Goal: Information Seeking & Learning: Get advice/opinions

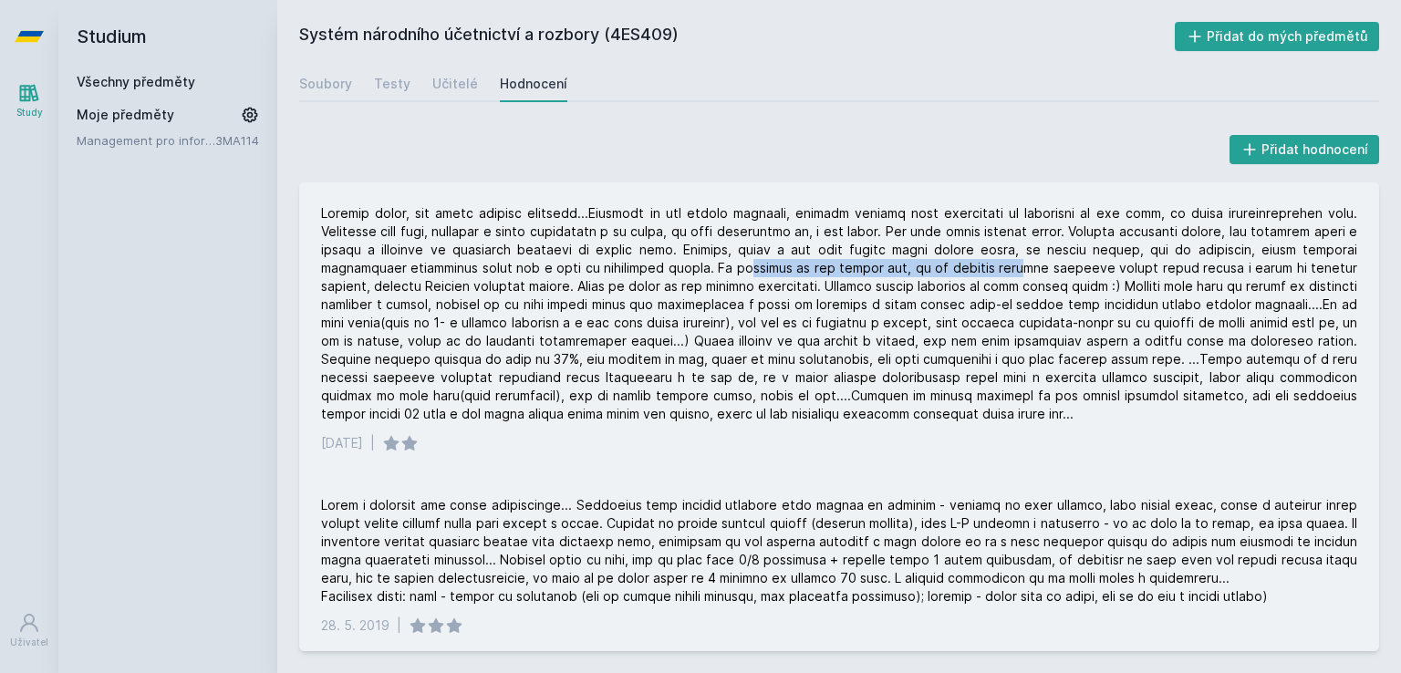
drag, startPoint x: 663, startPoint y: 266, endPoint x: 942, endPoint y: 271, distance: 278.3
click at [942, 271] on div at bounding box center [839, 313] width 1037 height 219
drag, startPoint x: 1179, startPoint y: 271, endPoint x: 1209, endPoint y: 273, distance: 30.2
click at [1209, 273] on div at bounding box center [839, 313] width 1037 height 219
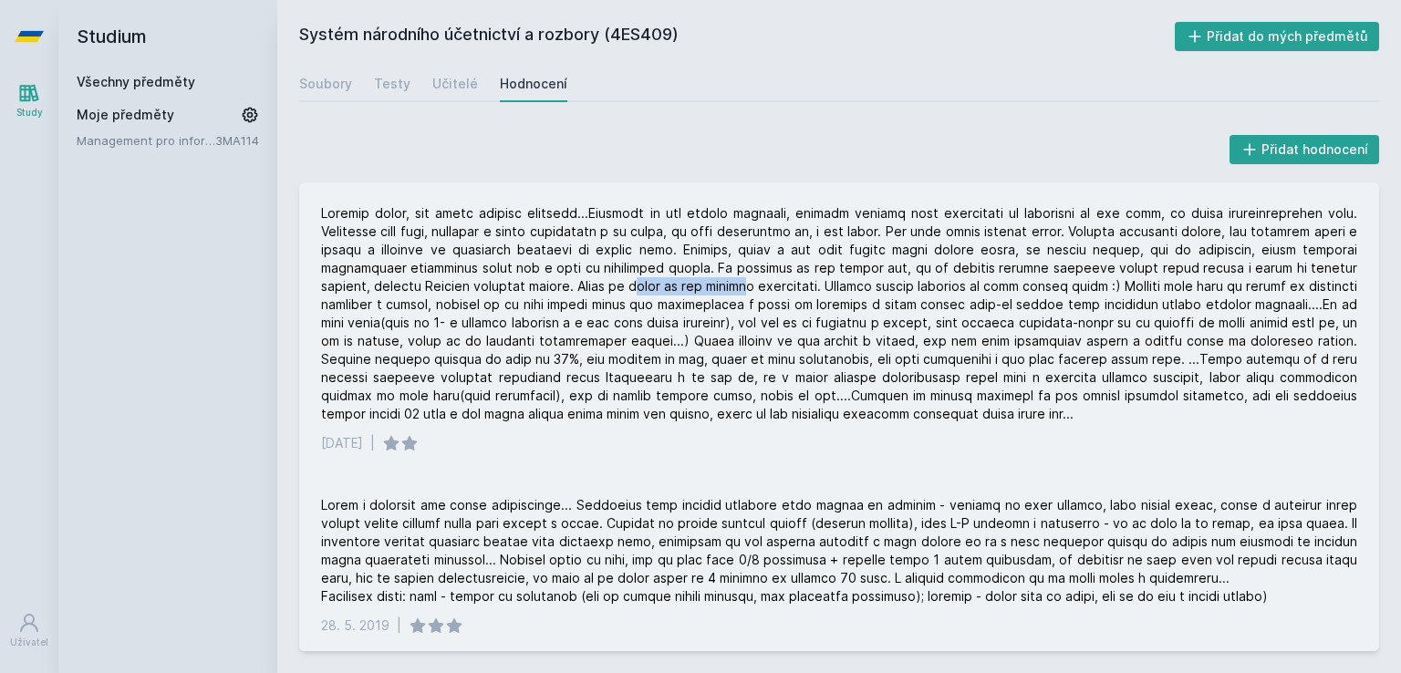
drag, startPoint x: 547, startPoint y: 286, endPoint x: 646, endPoint y: 282, distance: 98.6
click at [646, 282] on div at bounding box center [839, 313] width 1037 height 219
drag, startPoint x: 843, startPoint y: 269, endPoint x: 932, endPoint y: 272, distance: 88.5
click at [932, 272] on div at bounding box center [839, 313] width 1037 height 219
click at [932, 275] on div at bounding box center [839, 313] width 1037 height 219
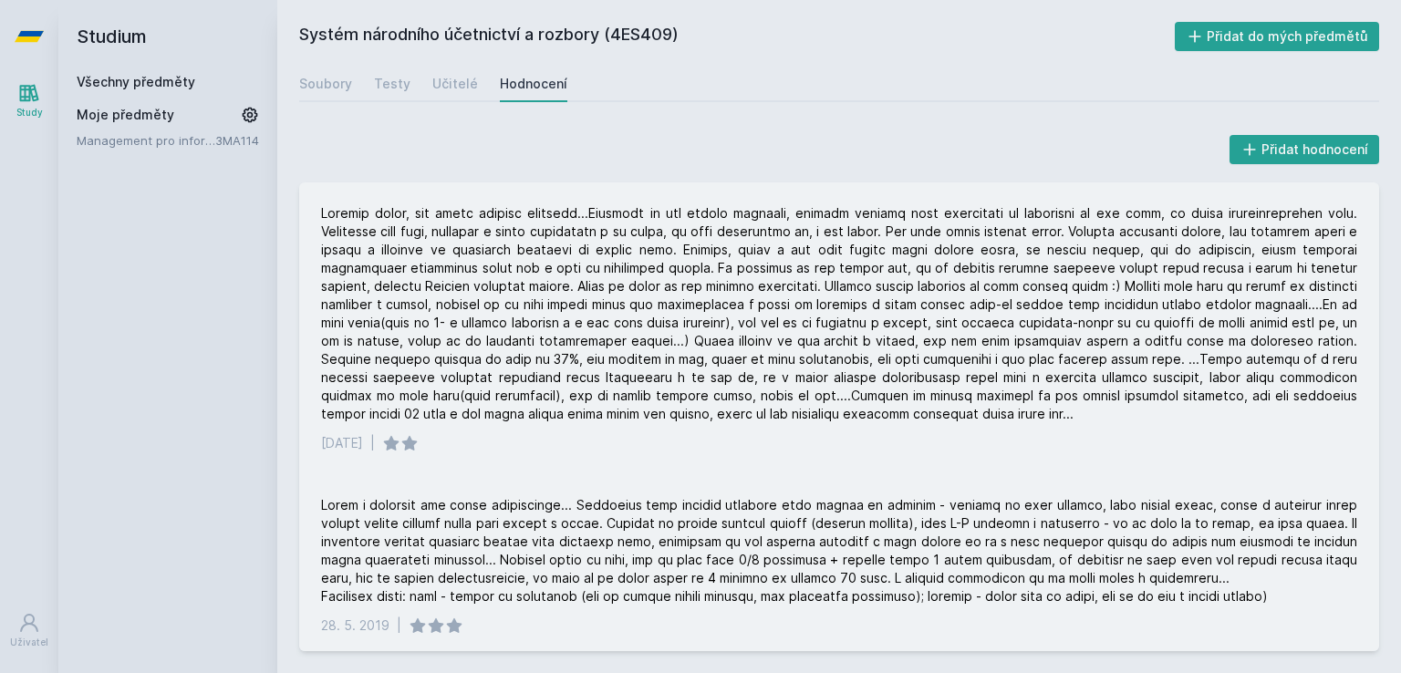
click at [839, 271] on div at bounding box center [839, 313] width 1037 height 219
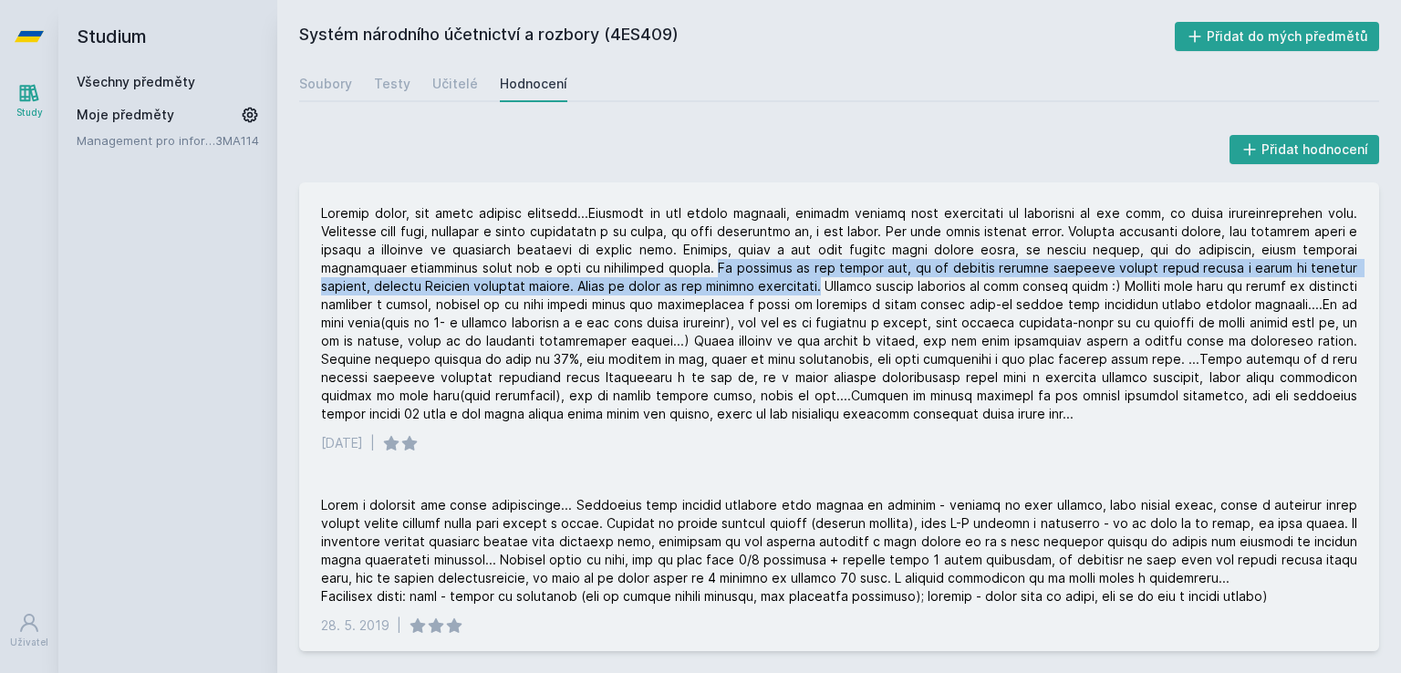
drag, startPoint x: 629, startPoint y: 266, endPoint x: 727, endPoint y: 285, distance: 100.2
click at [727, 285] on div at bounding box center [839, 313] width 1037 height 219
copy div "Ve výsledku to pak vypadá tak, že na začátku cvičení studenti vysoké školy boju…"
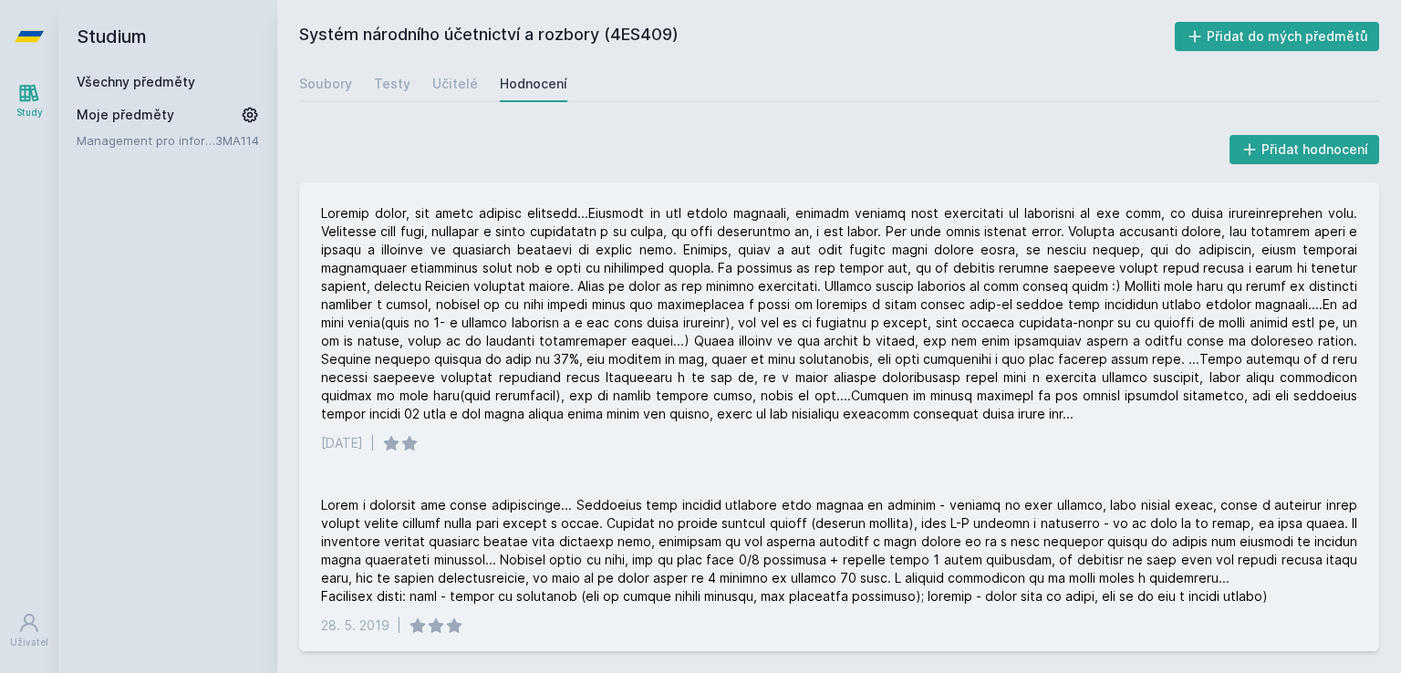
click at [833, 295] on div at bounding box center [839, 313] width 1037 height 219
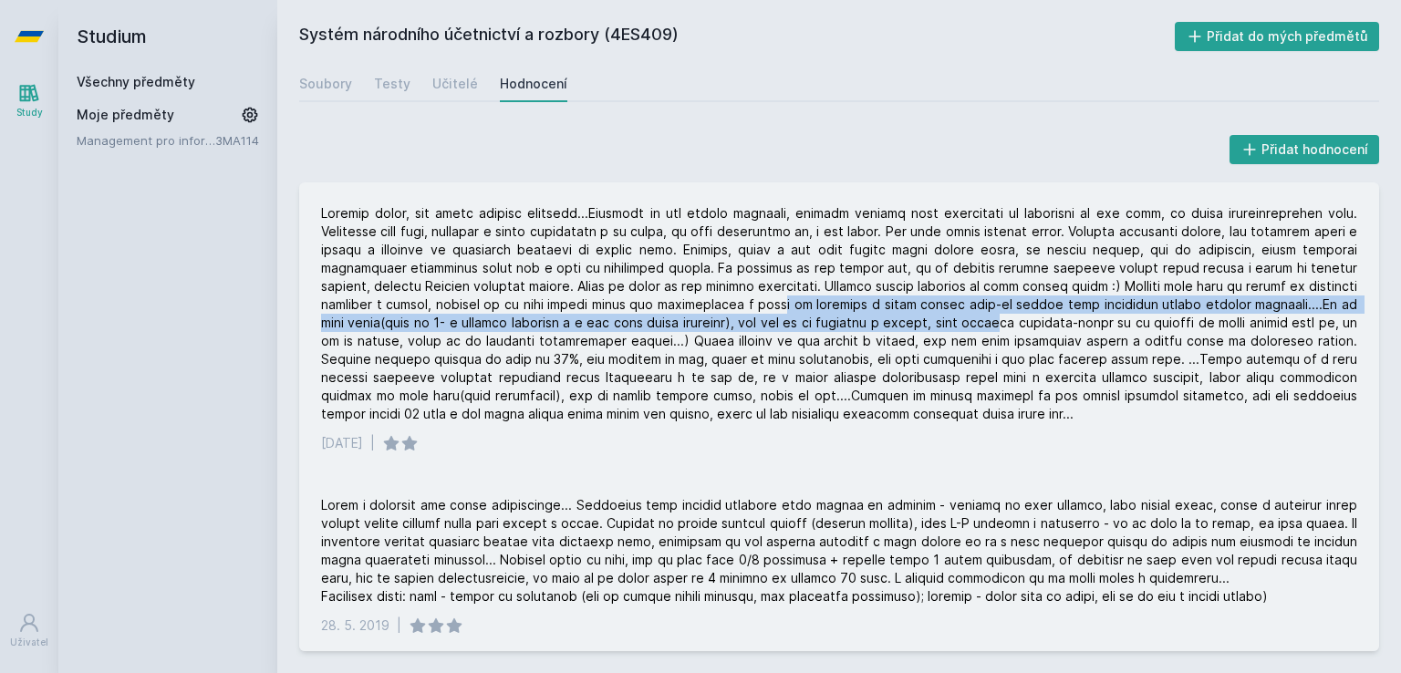
drag, startPoint x: 703, startPoint y: 311, endPoint x: 902, endPoint y: 314, distance: 199.8
click at [902, 314] on div at bounding box center [839, 313] width 1037 height 219
click at [1050, 306] on div at bounding box center [839, 313] width 1037 height 219
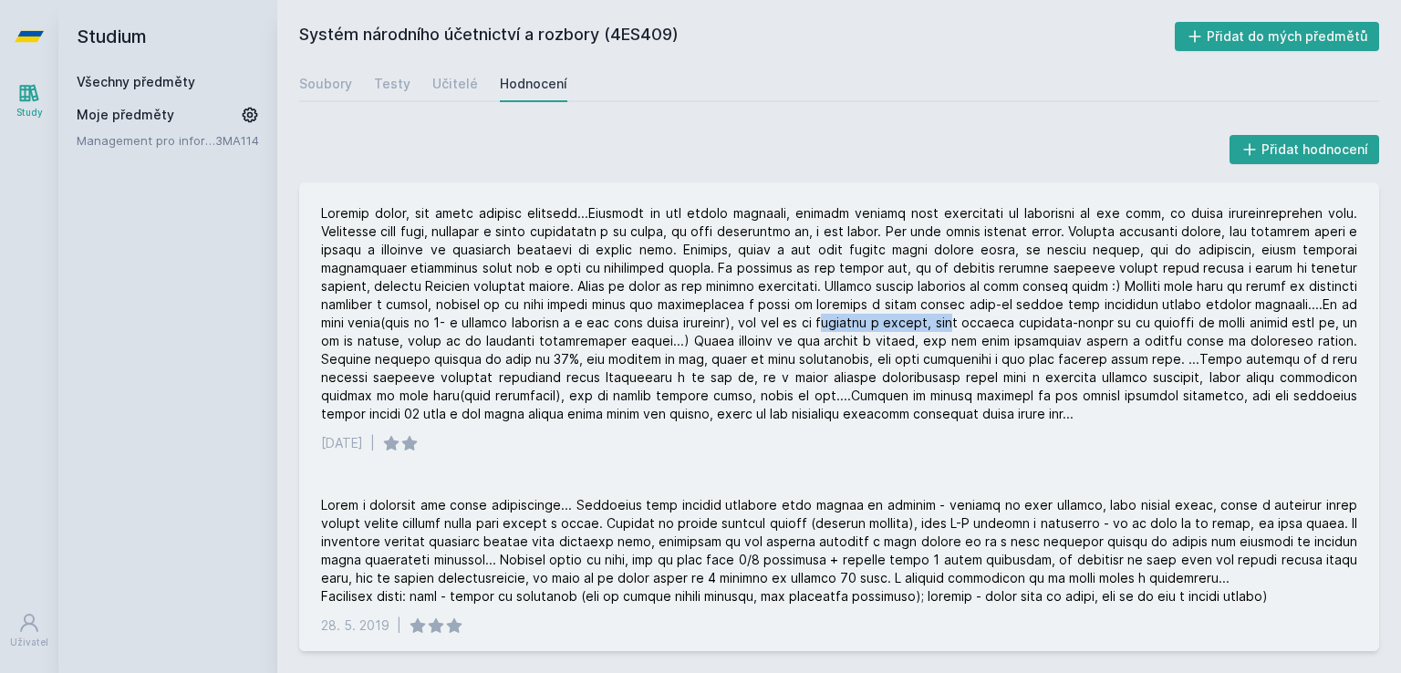
drag, startPoint x: 745, startPoint y: 318, endPoint x: 862, endPoint y: 324, distance: 117.8
click at [862, 324] on div at bounding box center [839, 313] width 1037 height 219
drag, startPoint x: 938, startPoint y: 323, endPoint x: 972, endPoint y: 324, distance: 33.8
click at [972, 324] on div at bounding box center [839, 313] width 1037 height 219
drag, startPoint x: 1060, startPoint y: 324, endPoint x: 1230, endPoint y: 324, distance: 169.7
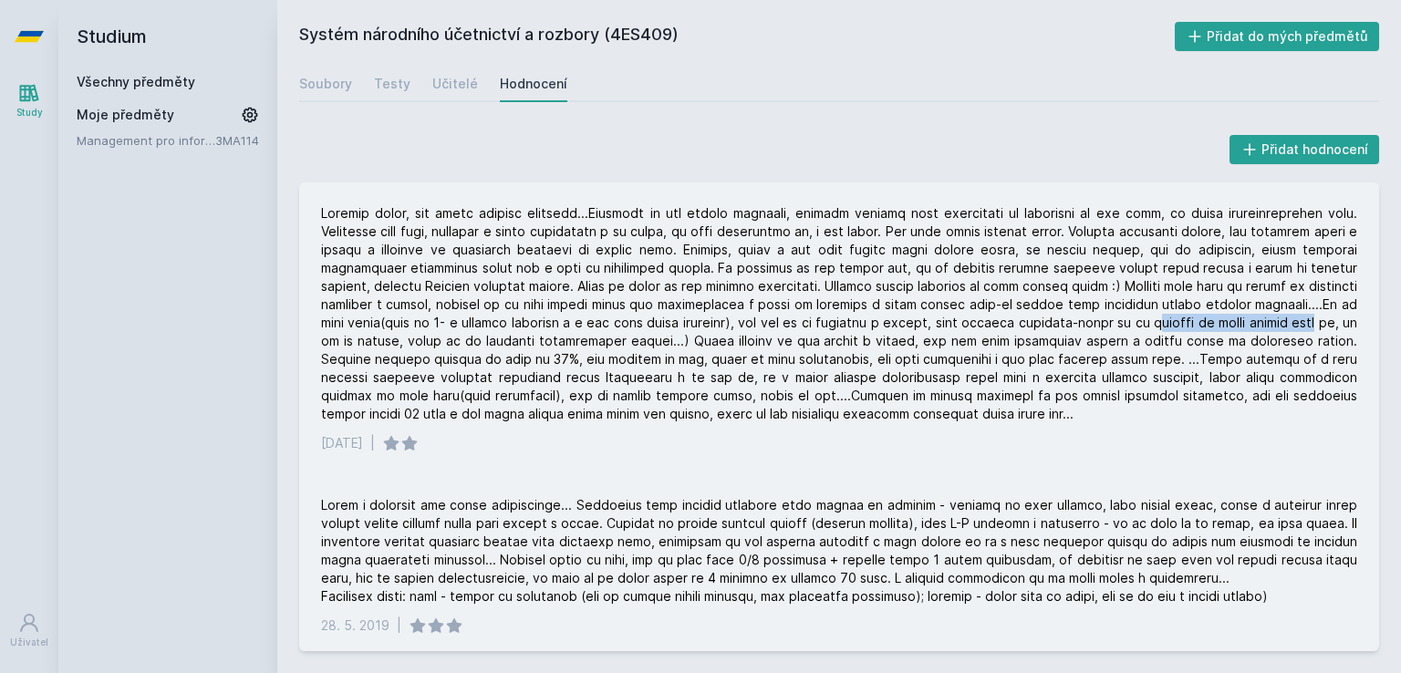
click at [1230, 324] on div at bounding box center [839, 313] width 1037 height 219
drag, startPoint x: 383, startPoint y: 345, endPoint x: 545, endPoint y: 340, distance: 161.6
click at [545, 340] on div at bounding box center [839, 313] width 1037 height 219
drag, startPoint x: 683, startPoint y: 344, endPoint x: 796, endPoint y: 345, distance: 112.2
click at [796, 345] on div at bounding box center [839, 313] width 1037 height 219
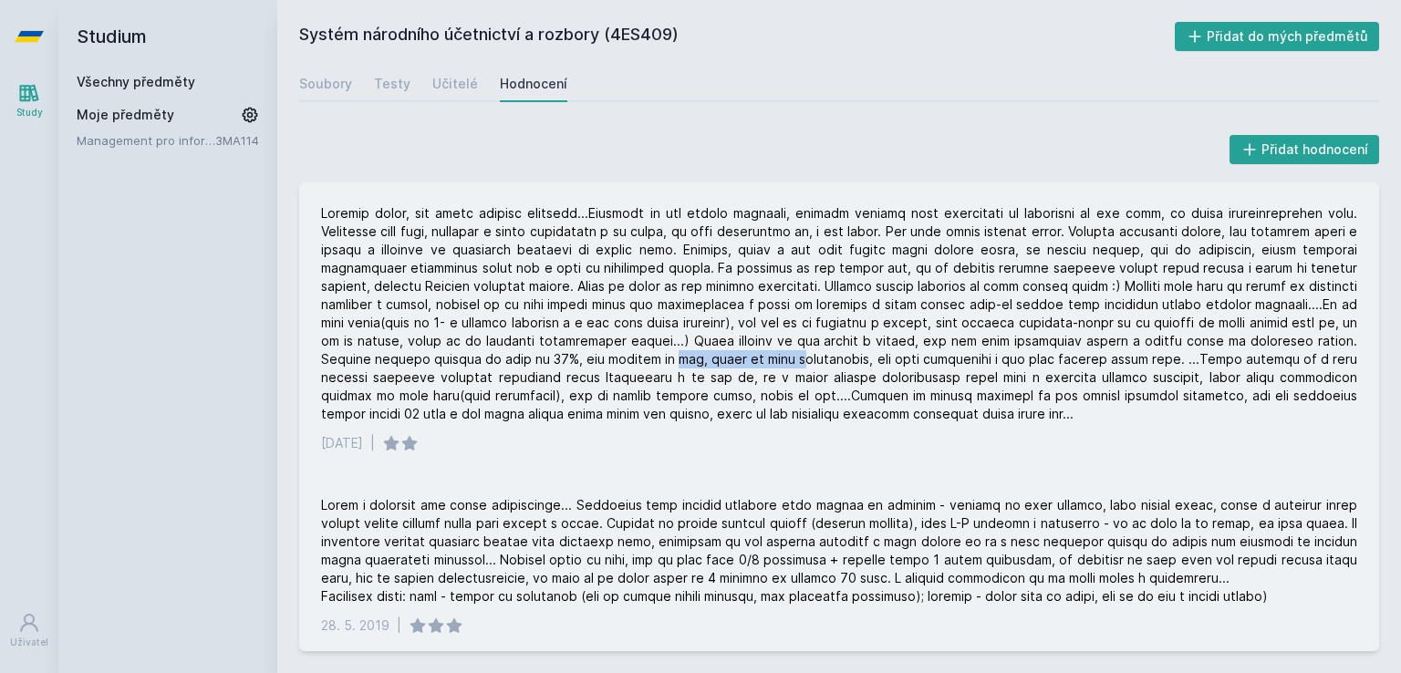
drag, startPoint x: 572, startPoint y: 361, endPoint x: 689, endPoint y: 358, distance: 116.8
click at [689, 358] on div at bounding box center [839, 313] width 1037 height 219
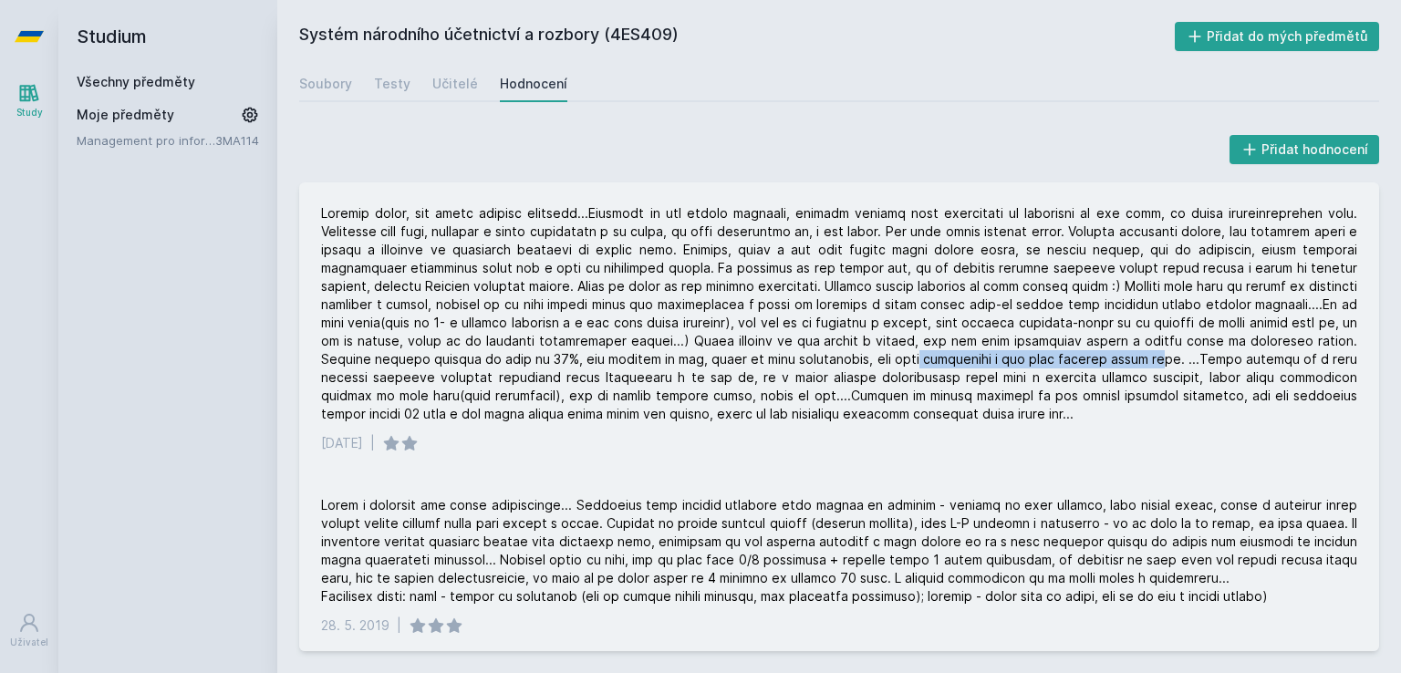
drag, startPoint x: 810, startPoint y: 362, endPoint x: 1054, endPoint y: 355, distance: 243.7
click at [1054, 355] on div at bounding box center [839, 313] width 1037 height 219
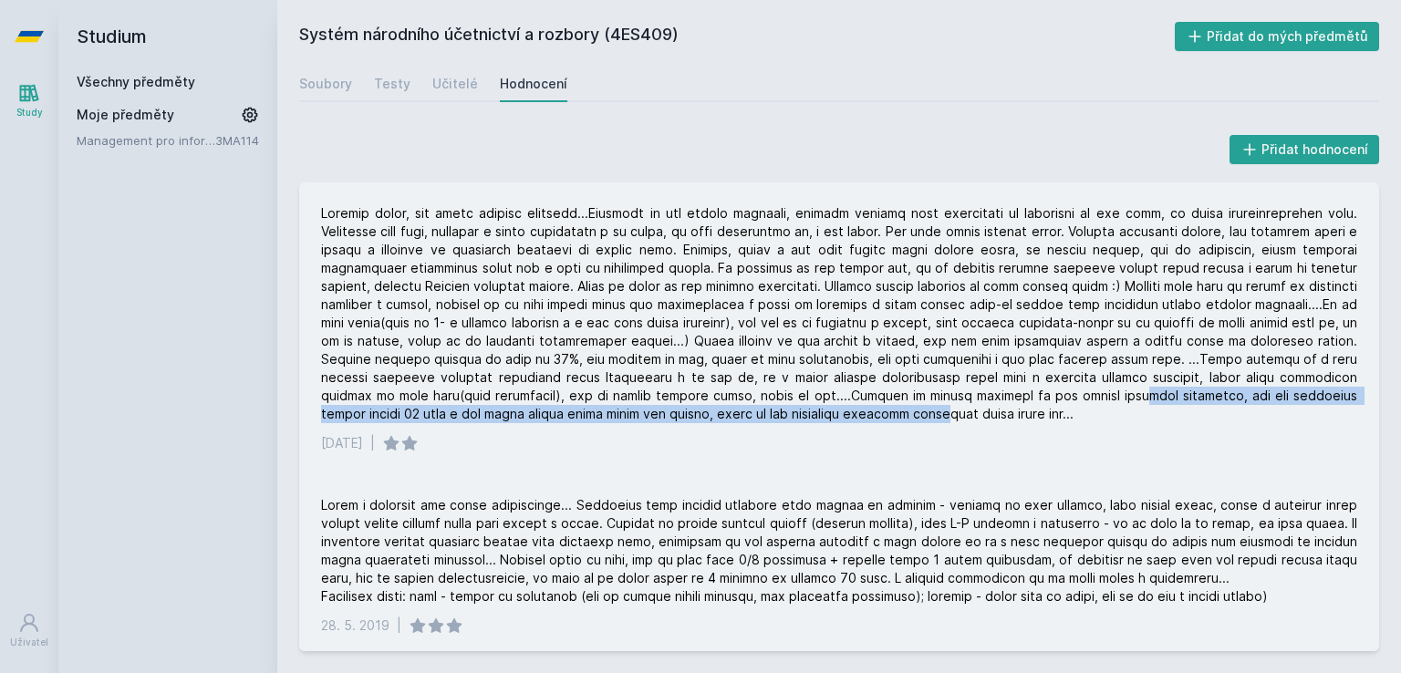
drag, startPoint x: 974, startPoint y: 399, endPoint x: 761, endPoint y: 412, distance: 213.9
click at [761, 412] on div at bounding box center [839, 313] width 1037 height 219
click at [599, 416] on div at bounding box center [839, 313] width 1037 height 219
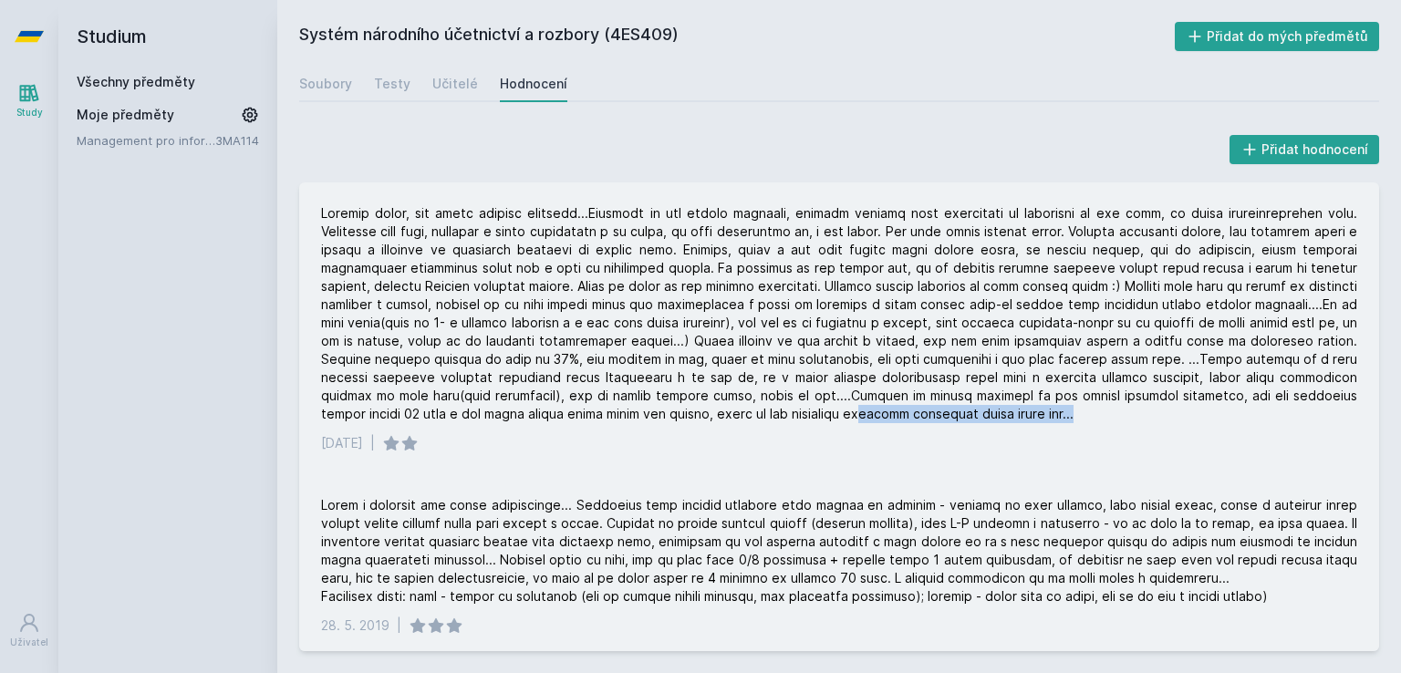
drag, startPoint x: 682, startPoint y: 413, endPoint x: 895, endPoint y: 414, distance: 212.6
click at [895, 414] on div at bounding box center [839, 313] width 1037 height 219
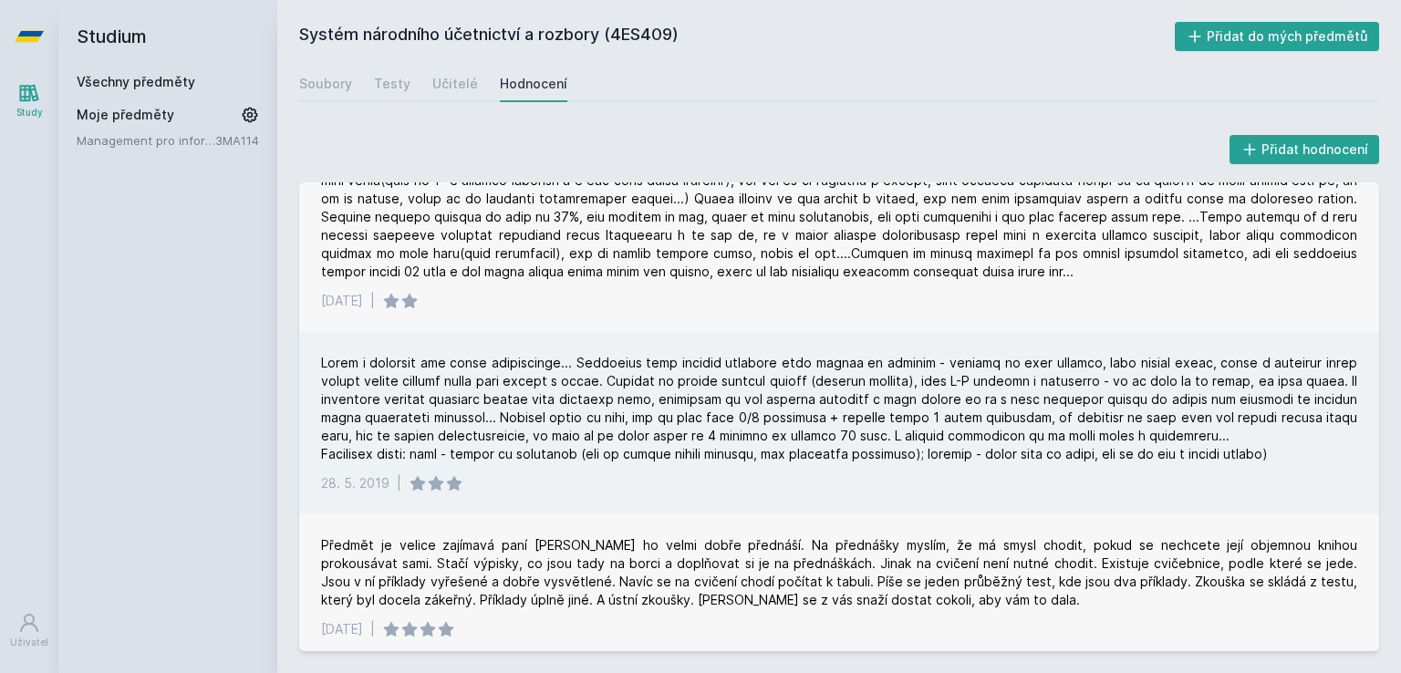
scroll to position [144, 0]
drag, startPoint x: 406, startPoint y: 396, endPoint x: 710, endPoint y: 392, distance: 303.9
click at [710, 392] on div at bounding box center [839, 406] width 1037 height 109
drag, startPoint x: 778, startPoint y: 401, endPoint x: 985, endPoint y: 405, distance: 207.2
click at [985, 405] on div at bounding box center [839, 406] width 1037 height 109
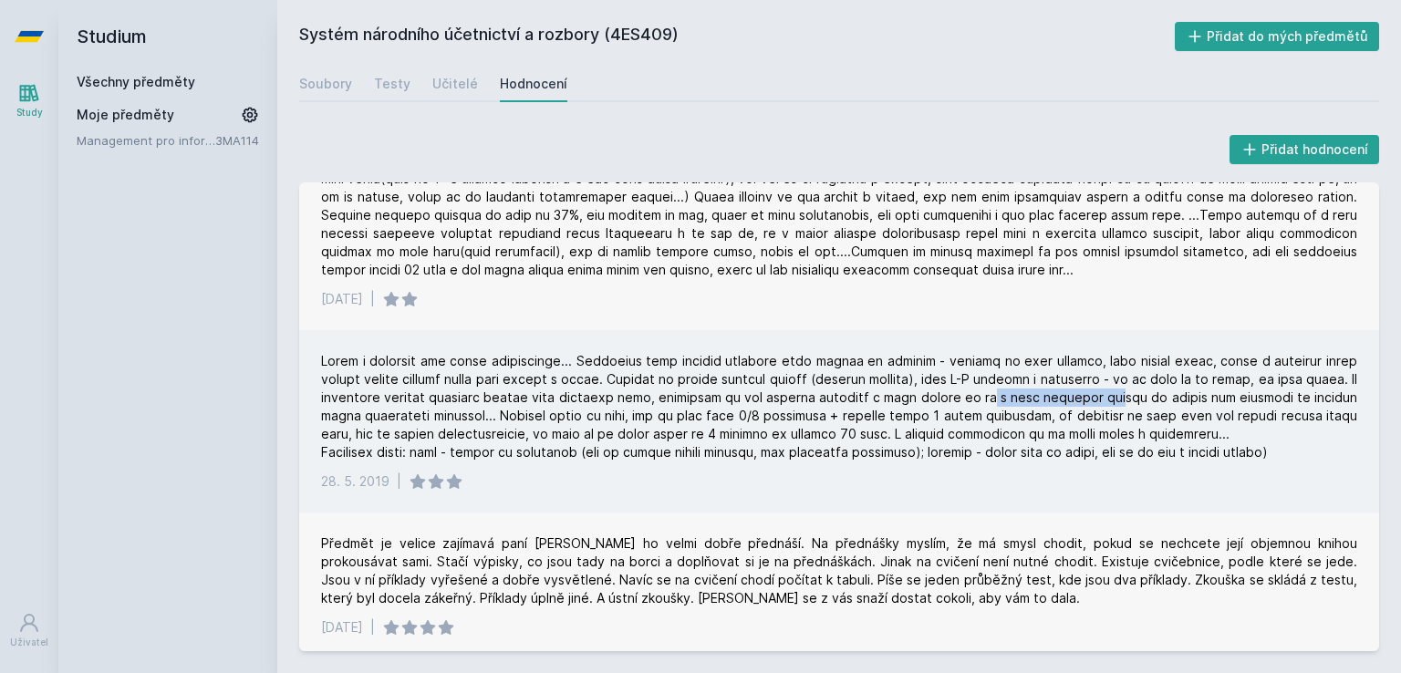
drag, startPoint x: 1049, startPoint y: 402, endPoint x: 1170, endPoint y: 401, distance: 120.5
click at [1170, 401] on div at bounding box center [839, 406] width 1037 height 109
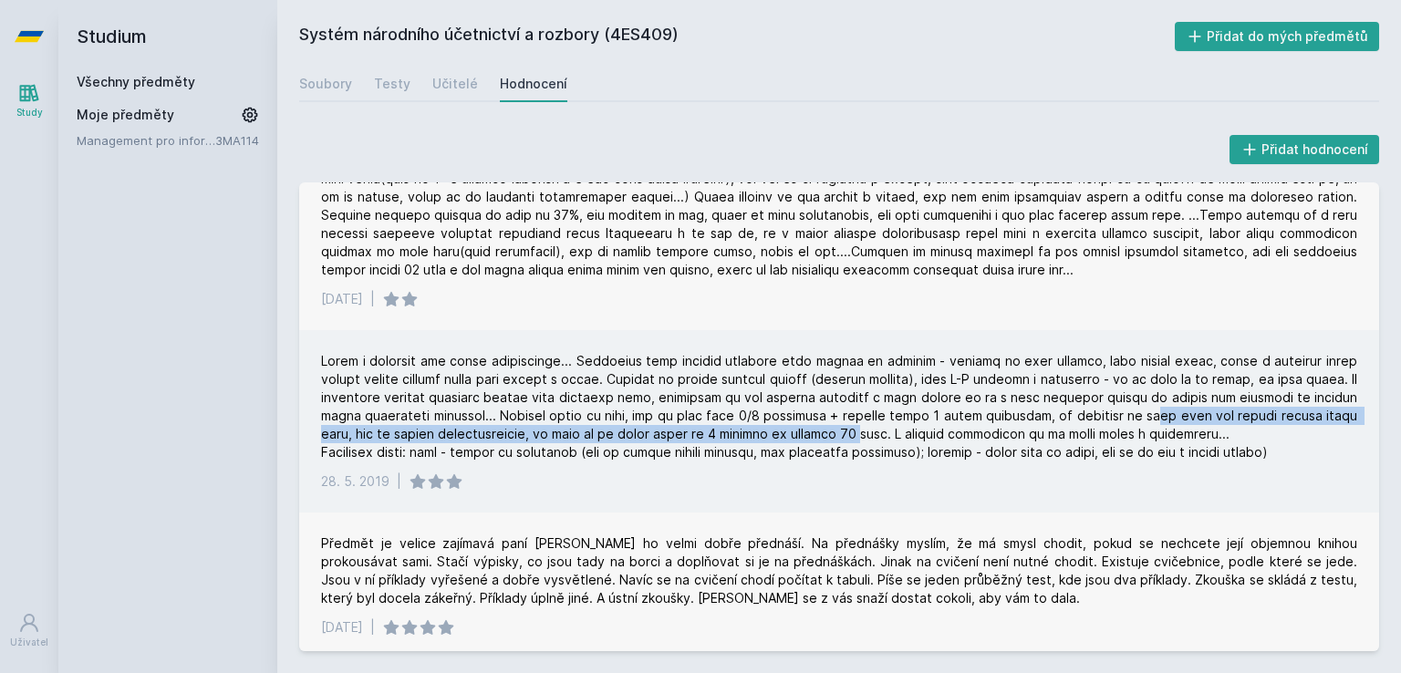
drag, startPoint x: 1184, startPoint y: 416, endPoint x: 888, endPoint y: 442, distance: 297.6
click at [888, 442] on div at bounding box center [839, 406] width 1037 height 109
click at [441, 435] on div at bounding box center [839, 406] width 1037 height 109
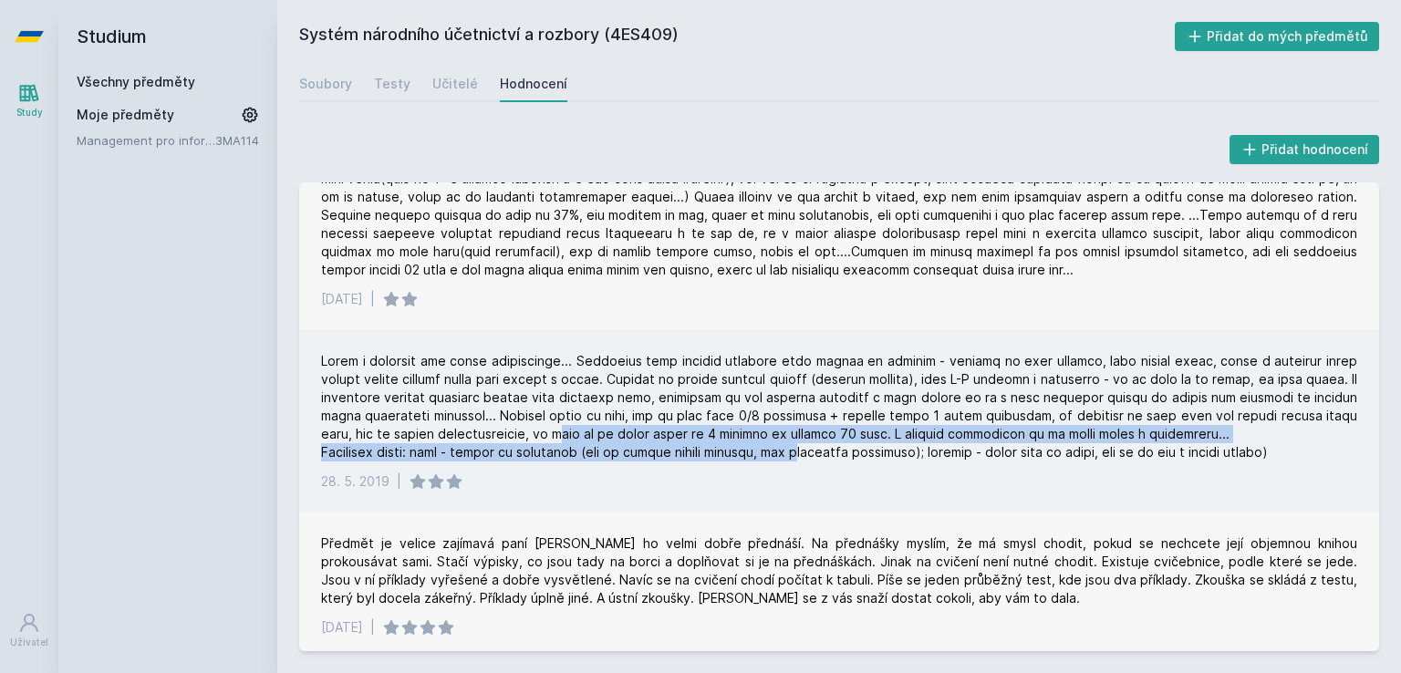
drag, startPoint x: 588, startPoint y: 433, endPoint x: 815, endPoint y: 453, distance: 228.0
click at [815, 453] on div at bounding box center [839, 406] width 1037 height 109
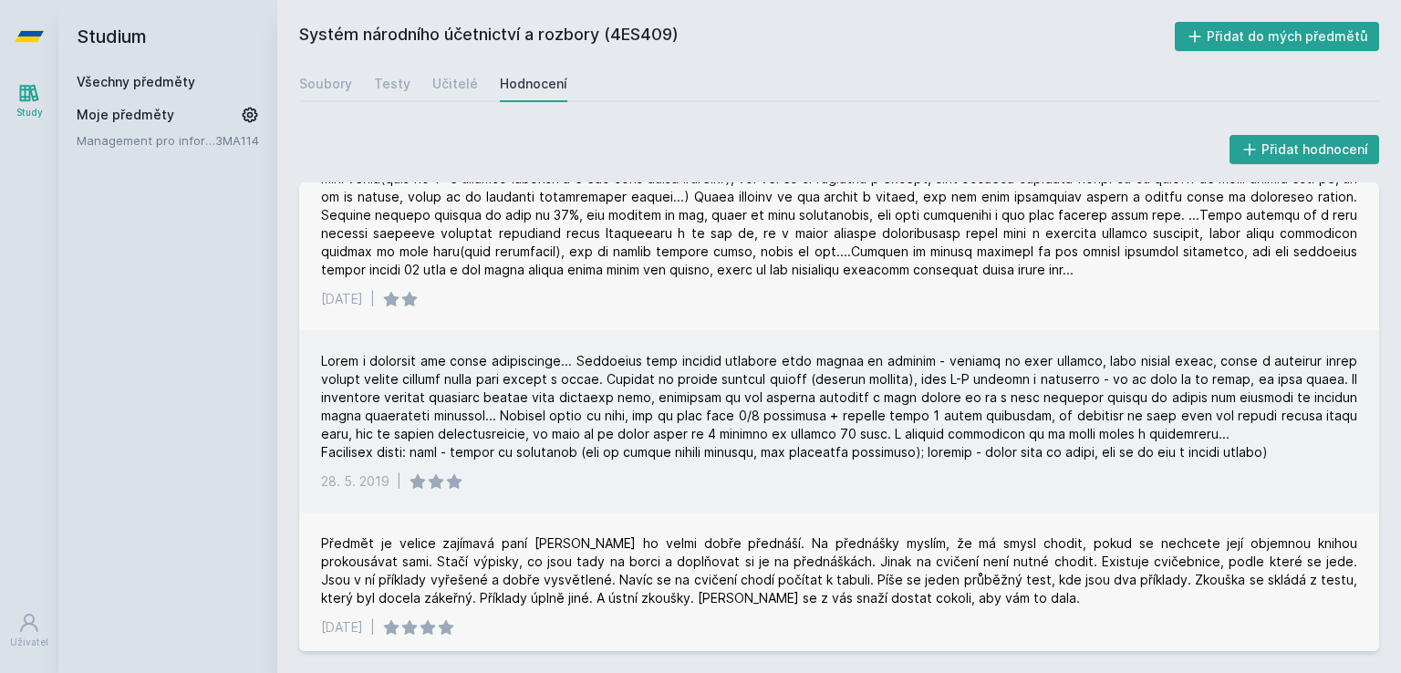
scroll to position [151, 0]
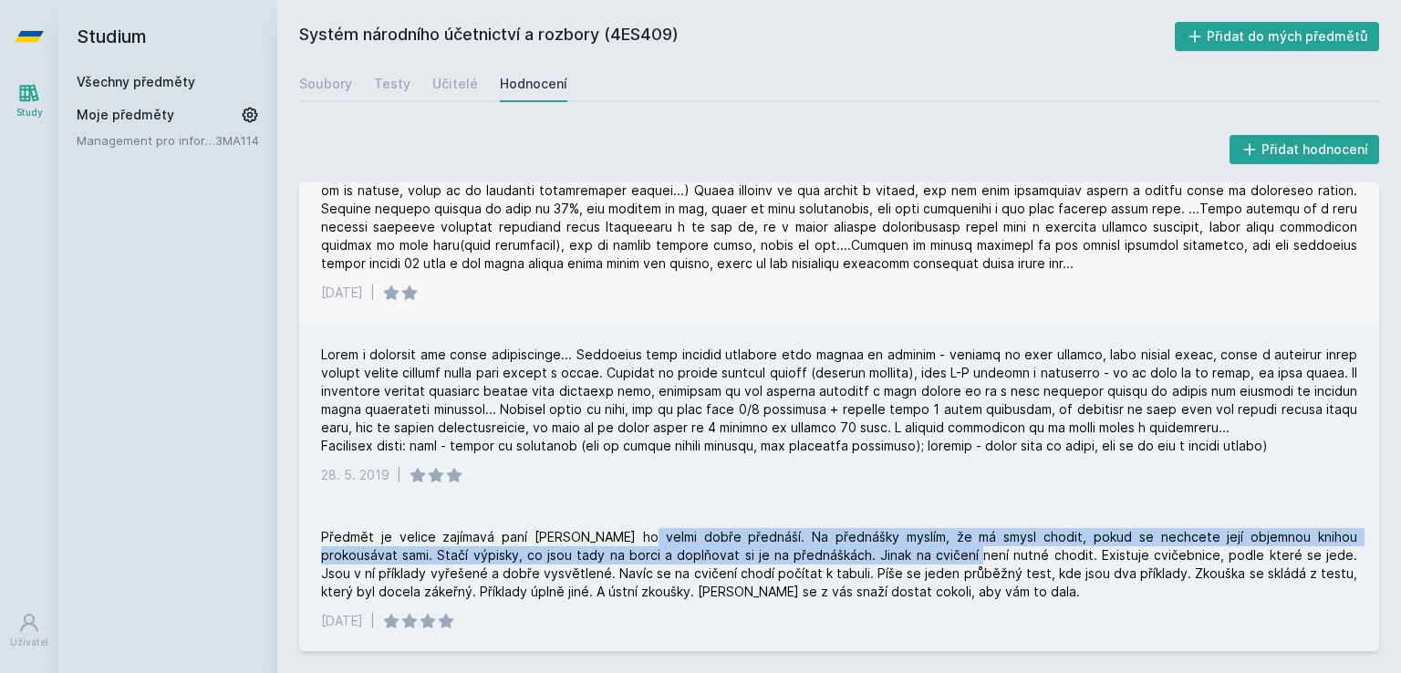
drag, startPoint x: 617, startPoint y: 544, endPoint x: 880, endPoint y: 556, distance: 264.0
click at [880, 556] on div "Předmět je velice zajímavá paní [PERSON_NAME] ho velmi dobře přednáší. Na předn…" at bounding box center [839, 564] width 1037 height 73
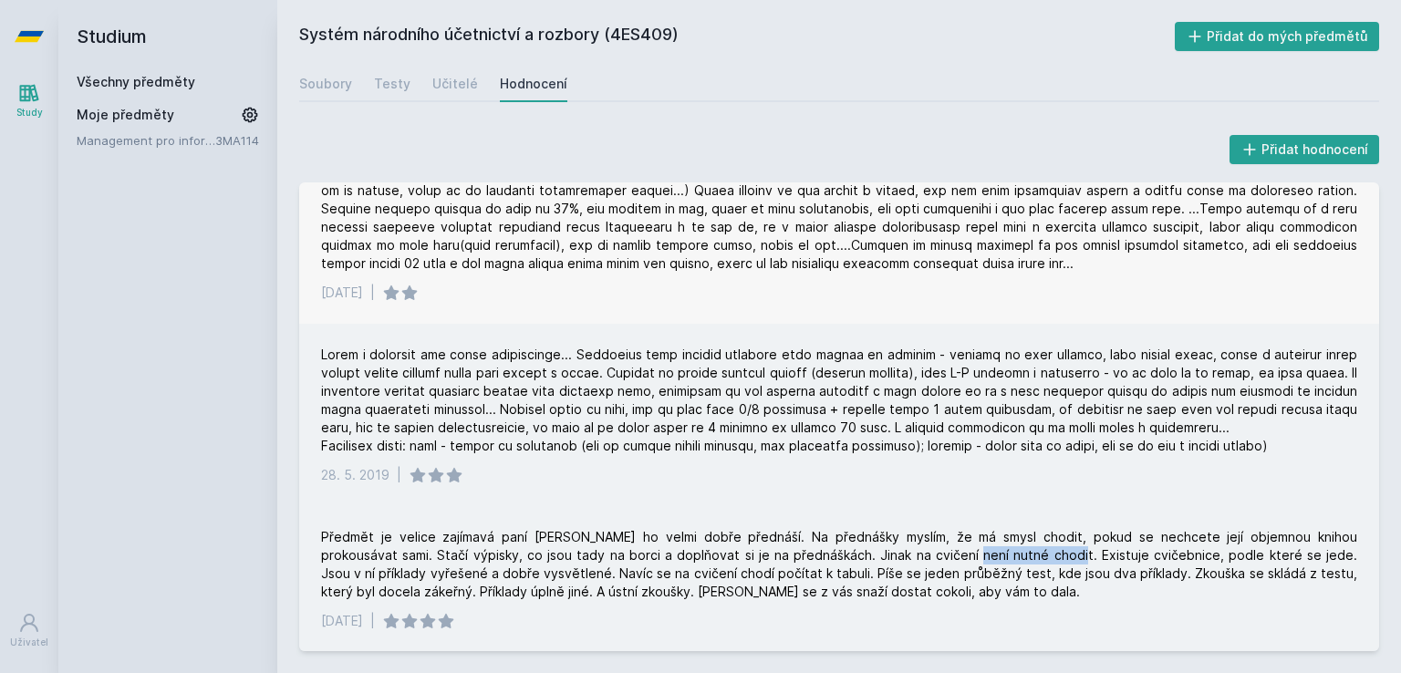
drag, startPoint x: 883, startPoint y: 558, endPoint x: 985, endPoint y: 554, distance: 102.3
click at [985, 554] on div "Předmět je velice zajímavá paní [PERSON_NAME] ho velmi dobře přednáší. Na předn…" at bounding box center [839, 564] width 1037 height 73
drag, startPoint x: 555, startPoint y: 572, endPoint x: 752, endPoint y: 579, distance: 197.2
click at [752, 579] on div "Předmět je velice zajímavá paní [PERSON_NAME] ho velmi dobře přednáší. Na předn…" at bounding box center [839, 564] width 1037 height 73
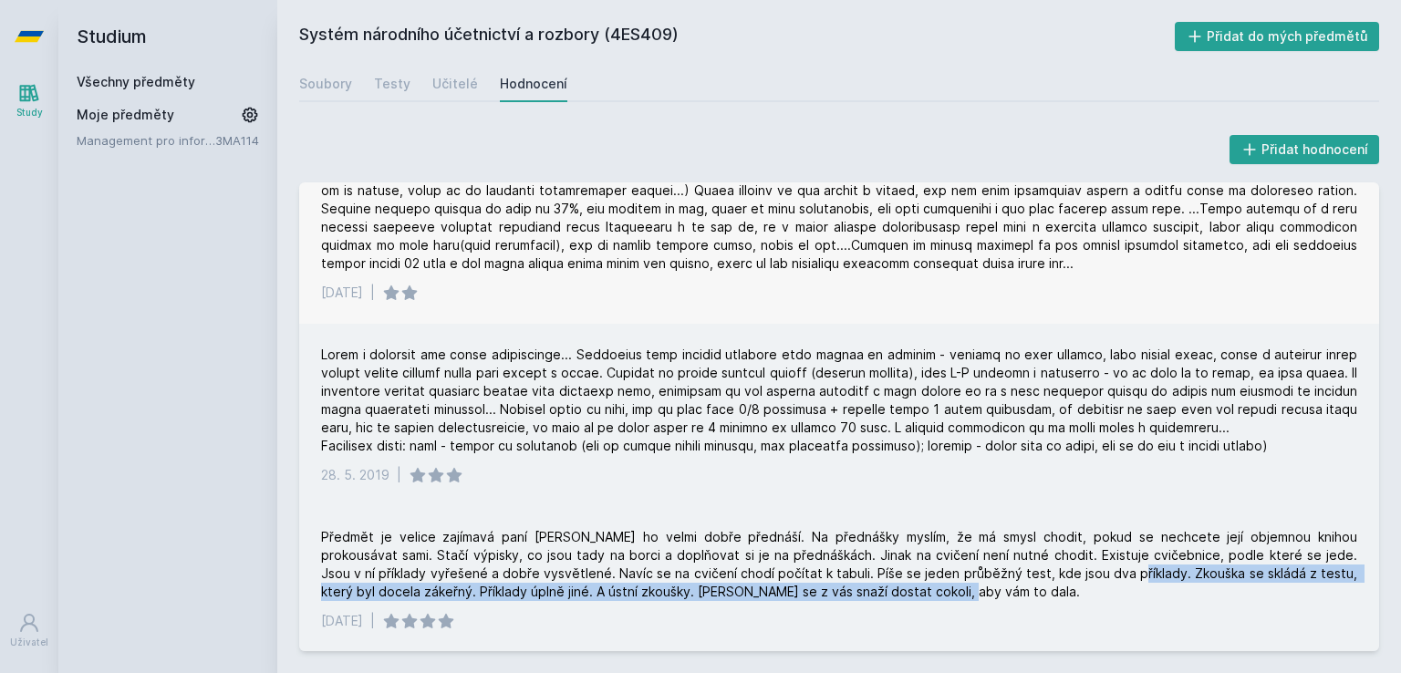
drag, startPoint x: 858, startPoint y: 582, endPoint x: 1032, endPoint y: 578, distance: 174.3
click at [1032, 578] on div "Předmět je velice zajímavá paní [PERSON_NAME] ho velmi dobře přednáší. Na předn…" at bounding box center [839, 564] width 1037 height 73
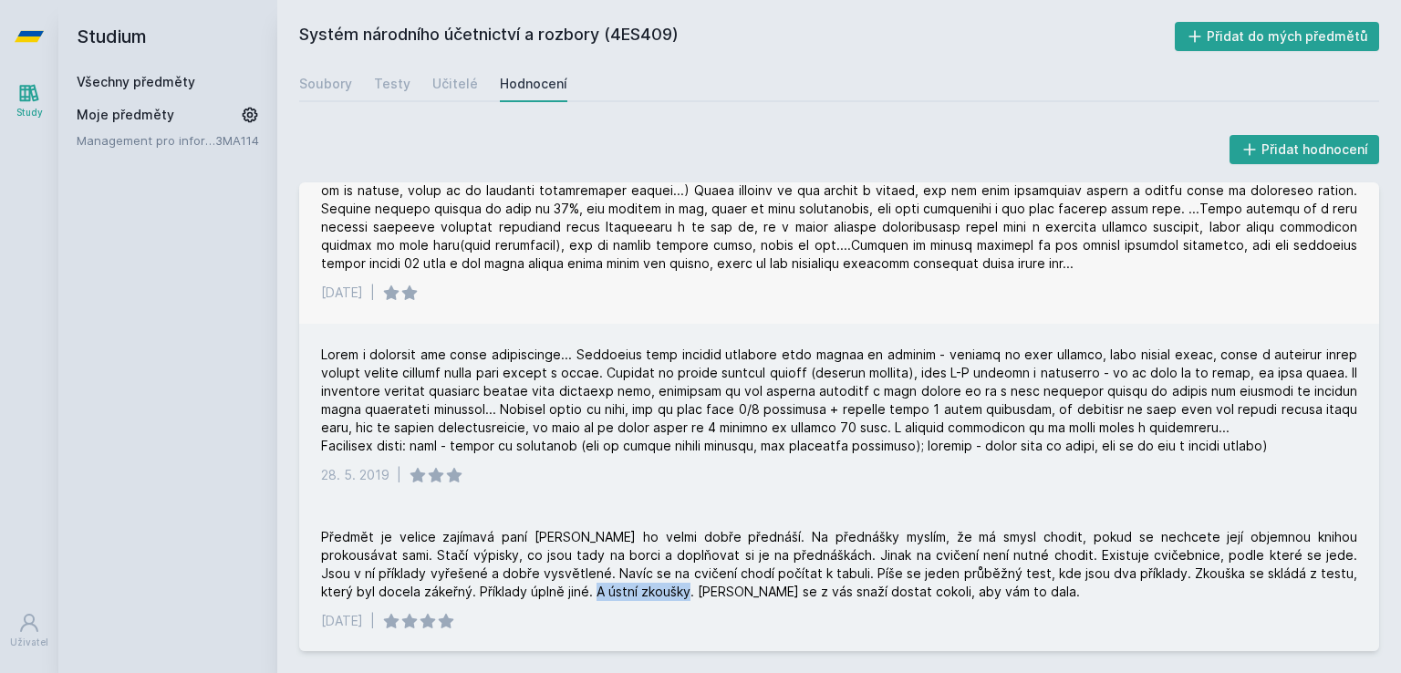
drag, startPoint x: 495, startPoint y: 592, endPoint x: 587, endPoint y: 596, distance: 92.2
click at [587, 596] on div "Předmět je velice zajímavá paní [PERSON_NAME] ho velmi dobře přednáší. Na předn…" at bounding box center [839, 564] width 1037 height 73
click at [649, 589] on div "Předmět je velice zajímavá paní [PERSON_NAME] ho velmi dobře přednáší. Na předn…" at bounding box center [839, 564] width 1037 height 73
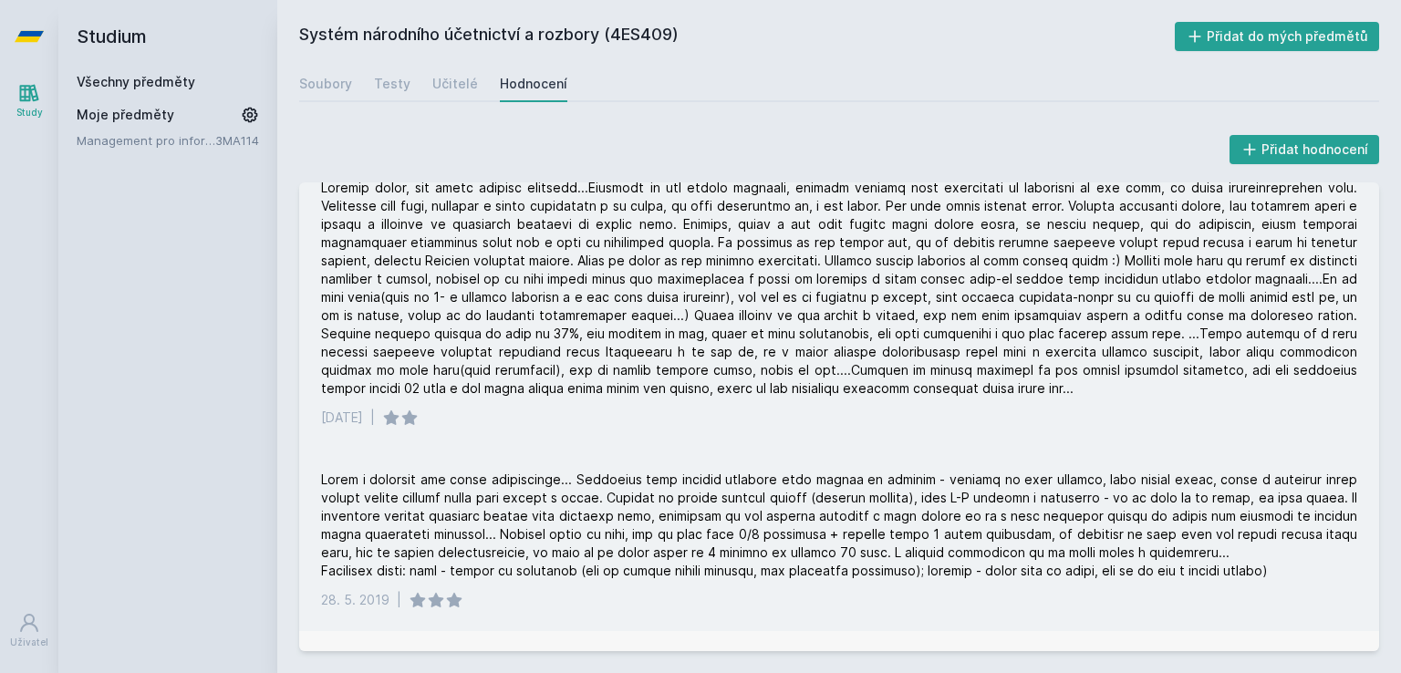
scroll to position [0, 0]
